Goal: Navigation & Orientation: Find specific page/section

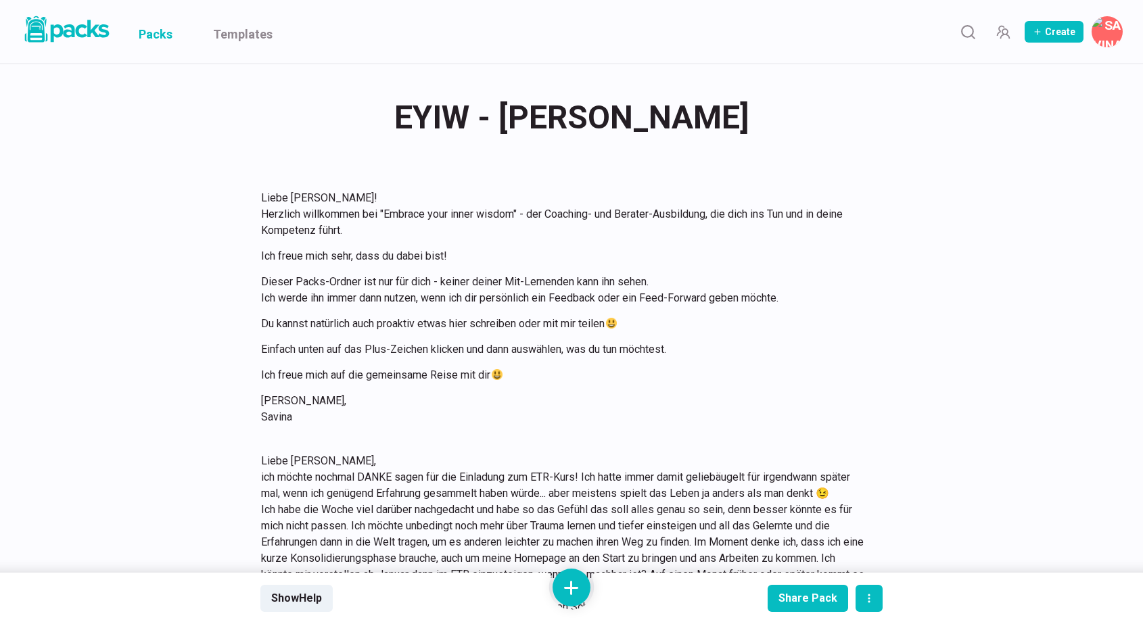
click at [170, 29] on link "Packs" at bounding box center [156, 32] width 34 height 64
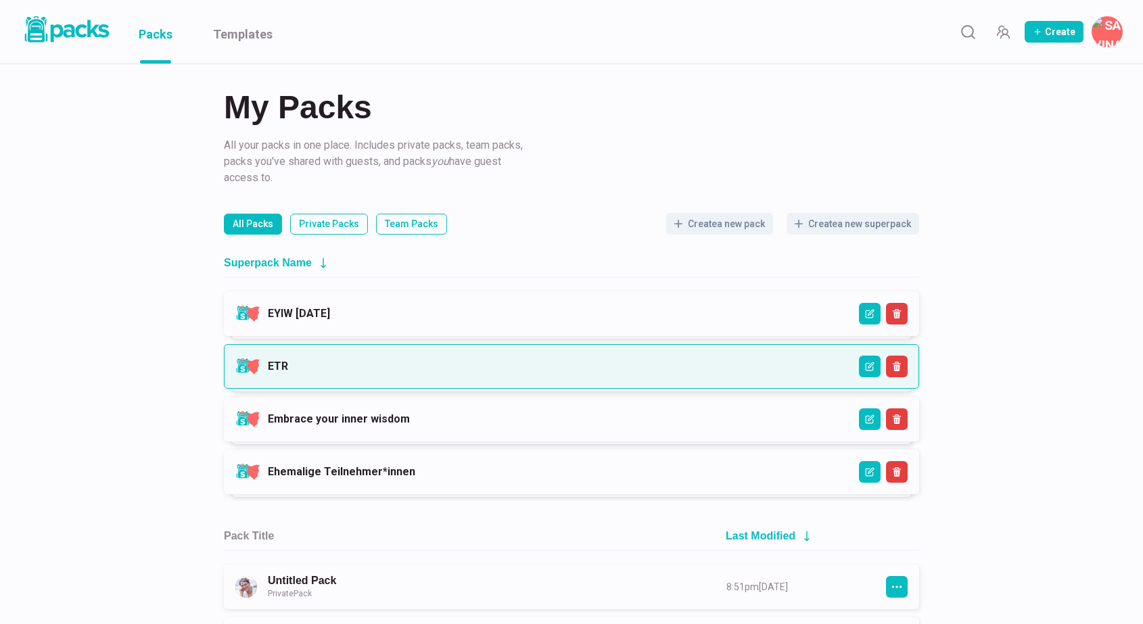
click at [288, 364] on link "ETR" at bounding box center [278, 366] width 20 height 13
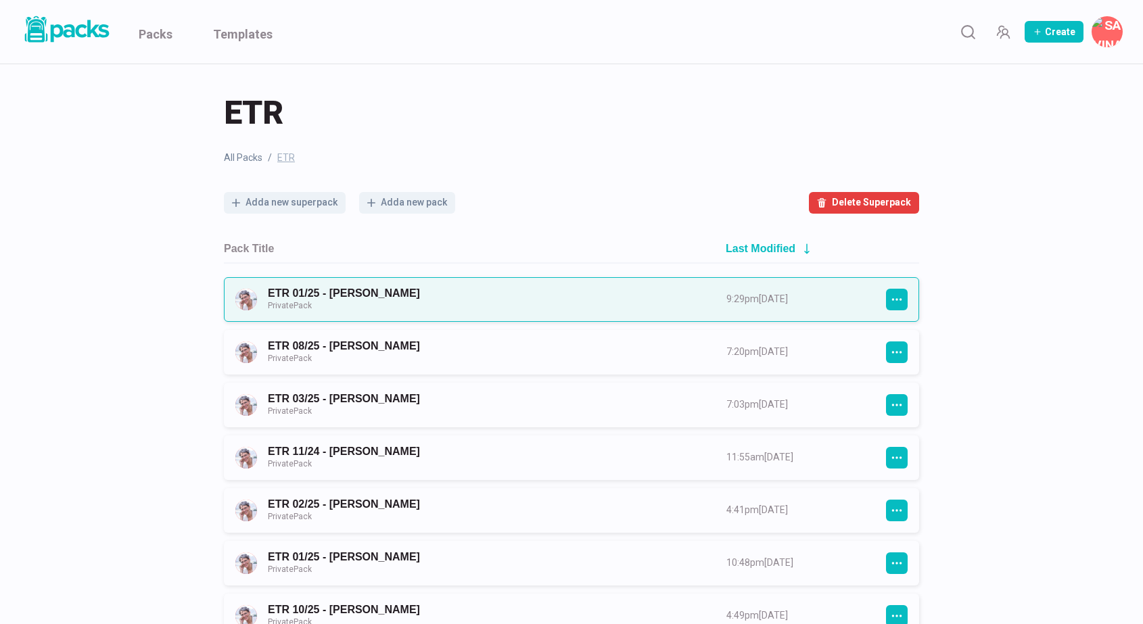
click at [419, 290] on link "ETR 01/25 - [PERSON_NAME] Private Pack" at bounding box center [485, 299] width 434 height 25
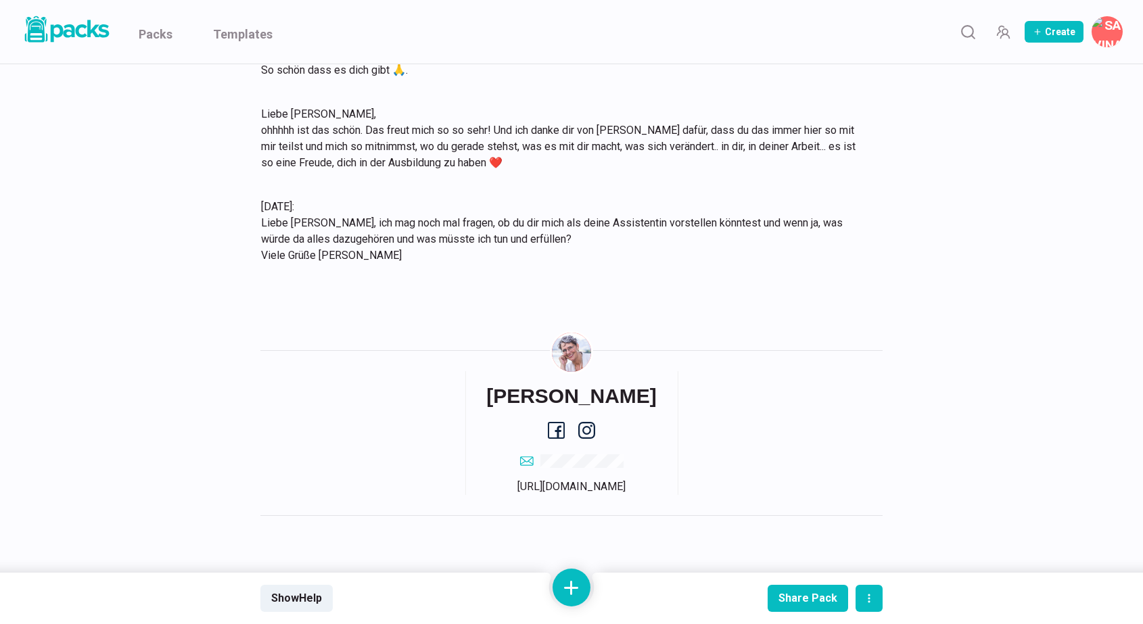
scroll to position [11103, 0]
click at [168, 39] on link "Packs" at bounding box center [156, 32] width 34 height 64
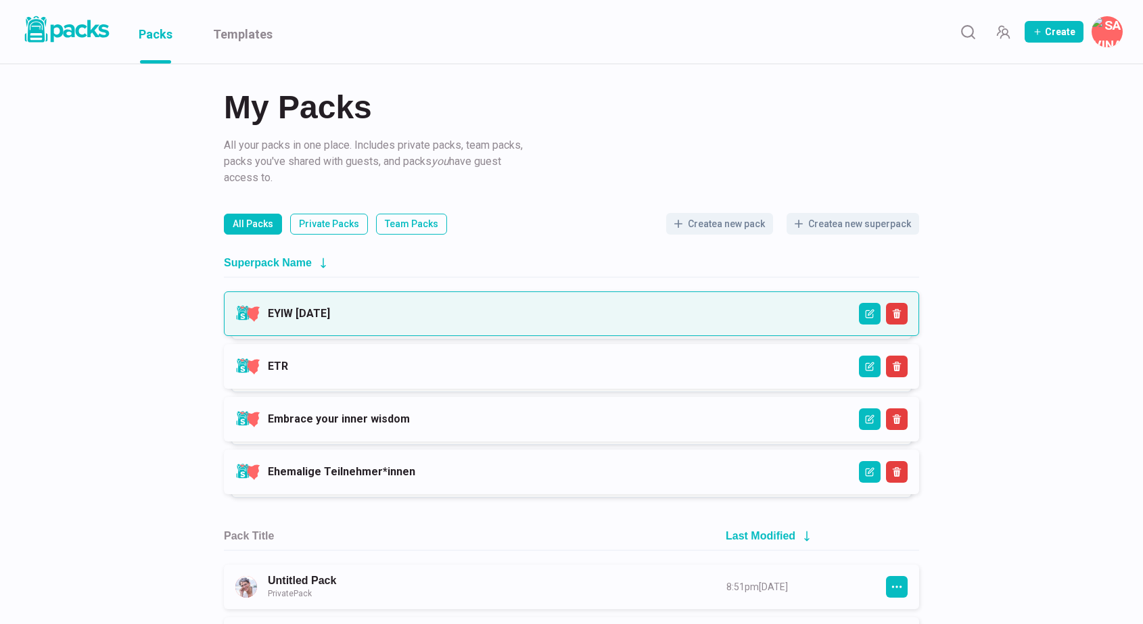
click at [330, 316] on link "EYIW [DATE]" at bounding box center [299, 313] width 62 height 13
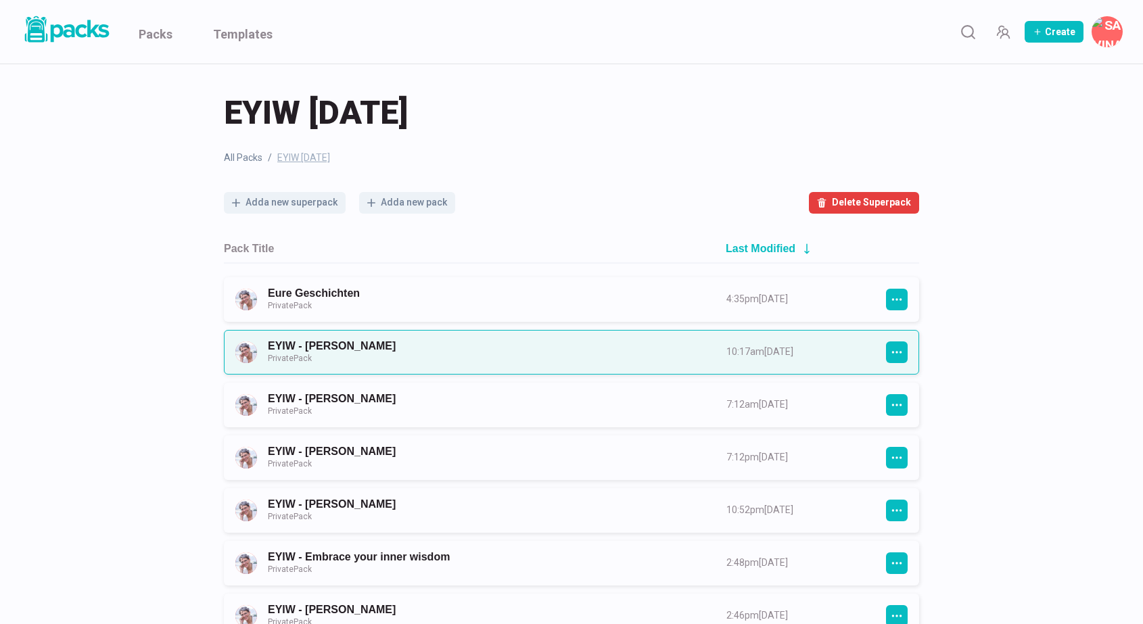
click at [439, 350] on link "EYIW - [PERSON_NAME] Private Pack" at bounding box center [485, 351] width 434 height 25
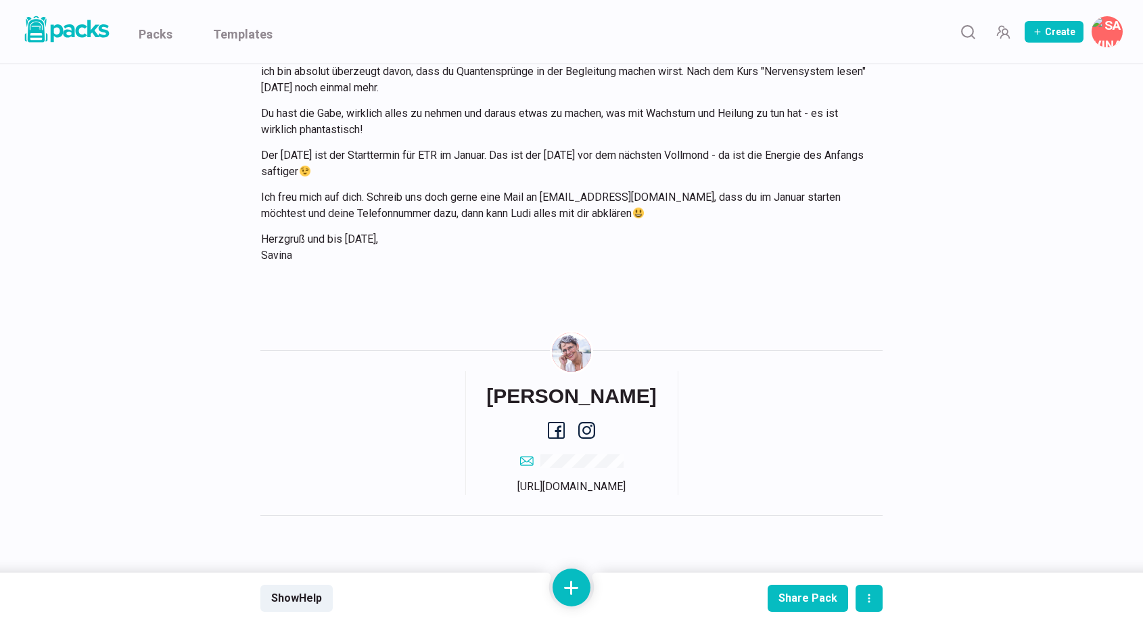
scroll to position [677, 0]
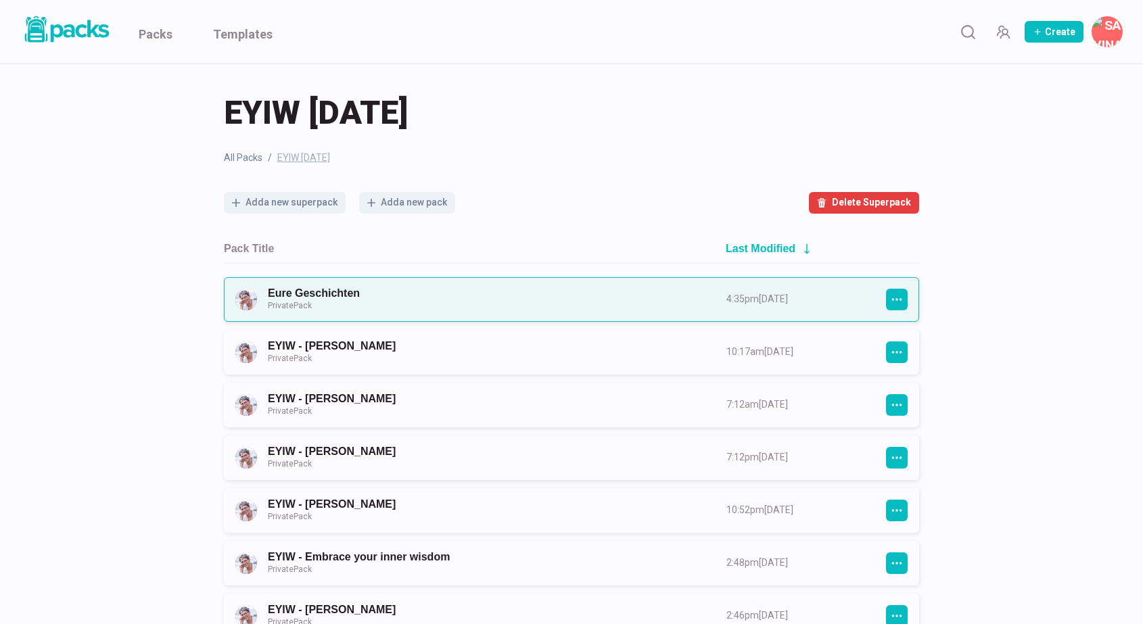
click at [490, 288] on link "Eure Geschichten Private Pack" at bounding box center [485, 299] width 434 height 25
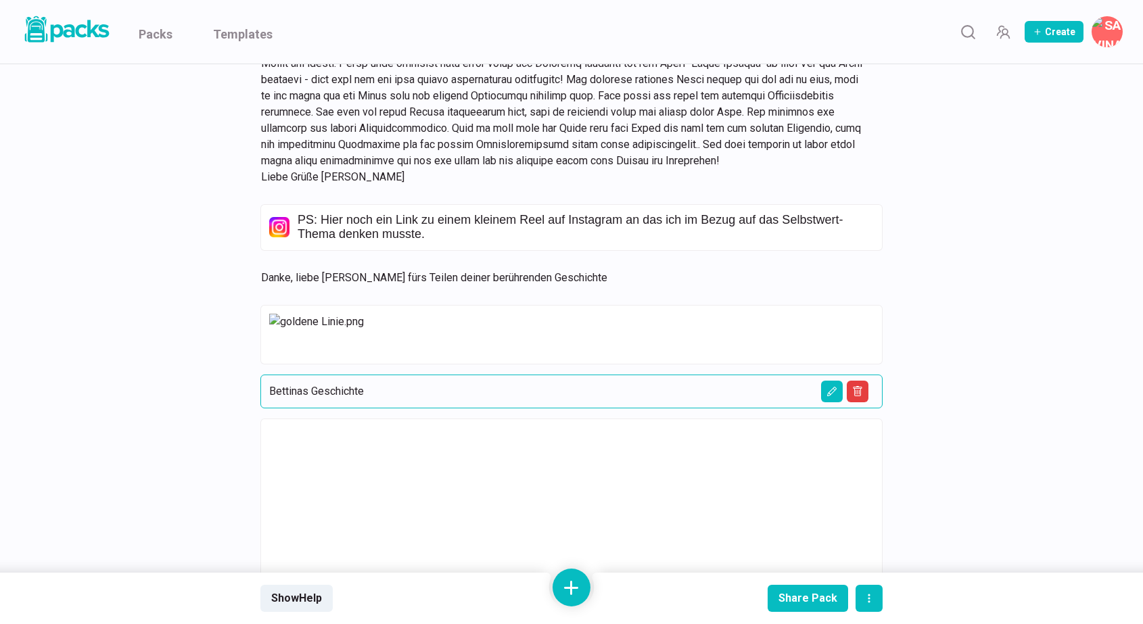
scroll to position [5754, 0]
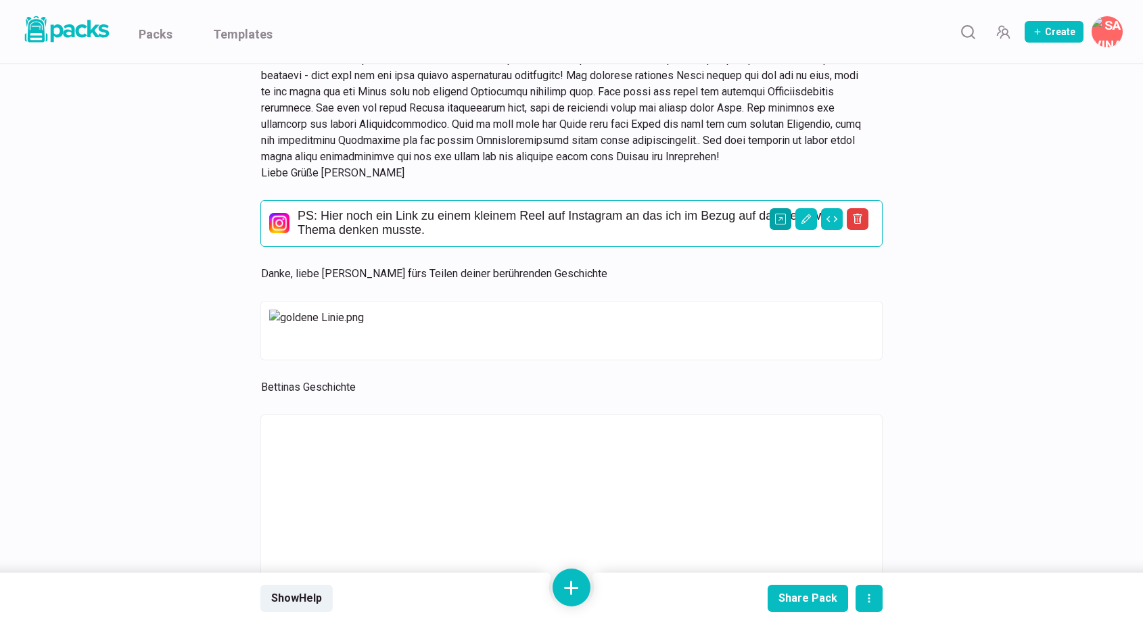
click at [783, 225] on icon "Open external link" at bounding box center [780, 219] width 11 height 11
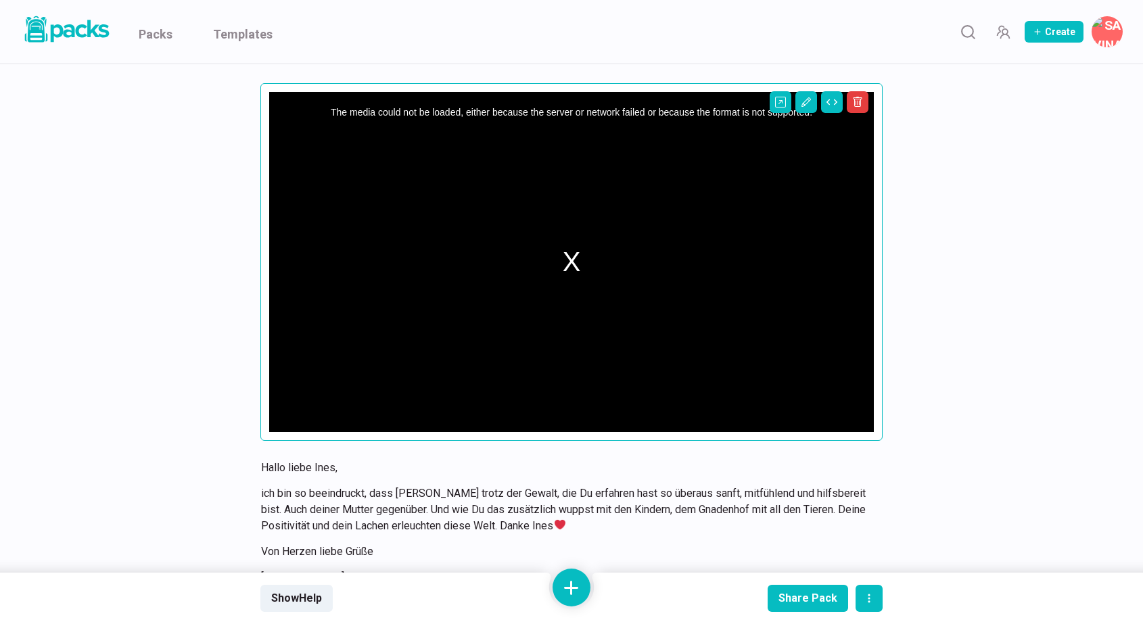
scroll to position [17793, 0]
